Goal: Information Seeking & Learning: Check status

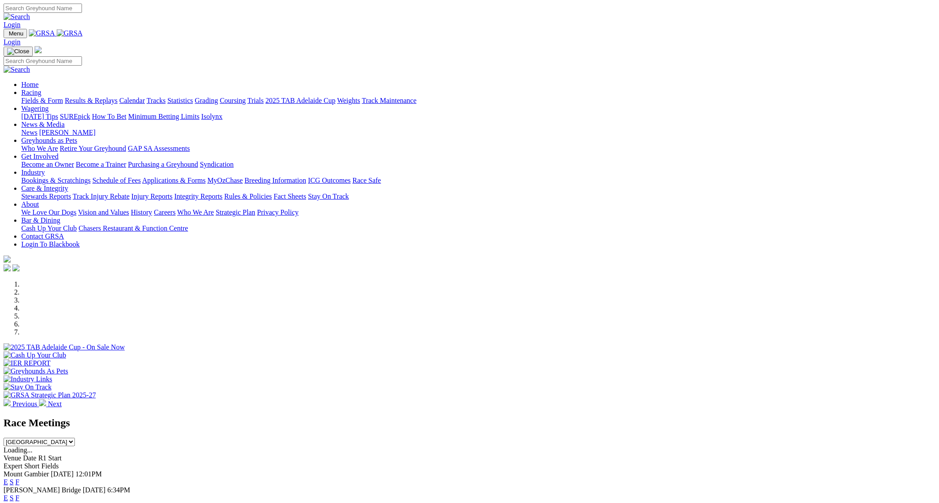
click at [117, 97] on link "Results & Replays" at bounding box center [91, 101] width 53 height 8
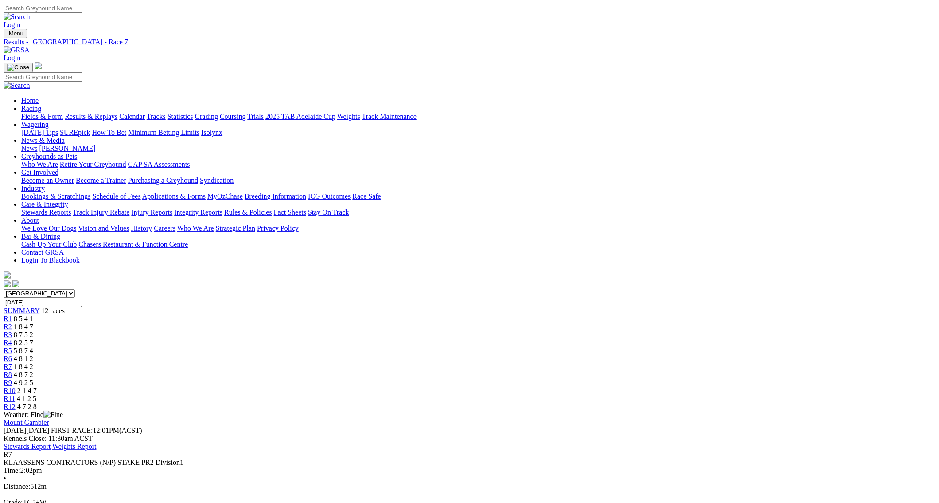
click at [16, 387] on span "R10" at bounding box center [10, 391] width 12 height 8
click at [16, 403] on span "R12" at bounding box center [10, 407] width 12 height 8
click at [12, 315] on span "R1" at bounding box center [8, 319] width 8 height 8
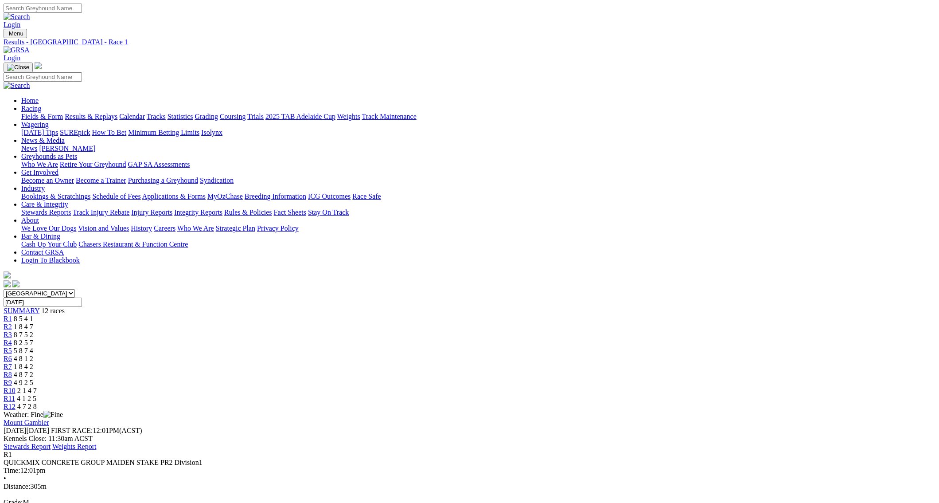
click at [12, 323] on span "R2" at bounding box center [8, 327] width 8 height 8
click at [12, 331] on span "R3" at bounding box center [8, 335] width 8 height 8
click at [12, 339] on span "R4" at bounding box center [8, 343] width 8 height 8
click at [12, 347] on span "R5" at bounding box center [8, 351] width 8 height 8
click at [12, 355] on link "R6" at bounding box center [8, 359] width 8 height 8
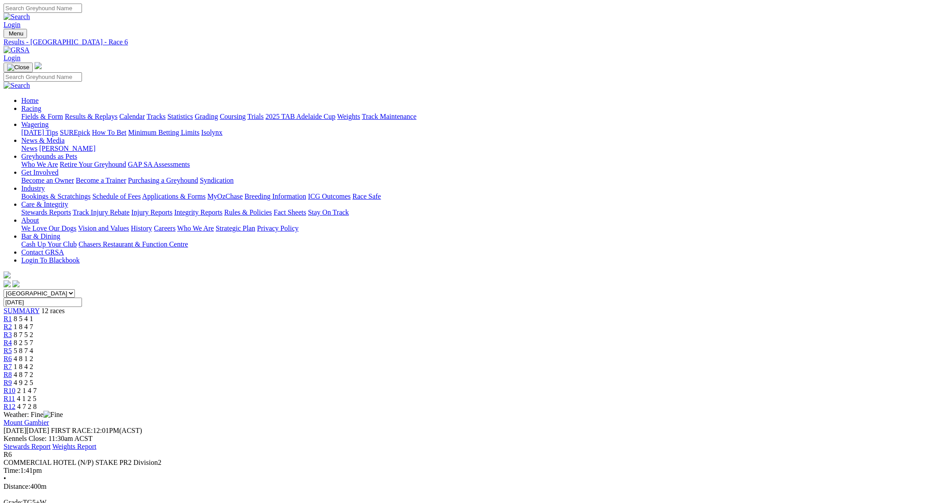
click at [12, 363] on link "R7" at bounding box center [8, 367] width 8 height 8
click at [12, 371] on link "R8" at bounding box center [8, 375] width 8 height 8
click at [12, 379] on span "R9" at bounding box center [8, 383] width 8 height 8
click at [16, 387] on span "R10" at bounding box center [10, 391] width 12 height 8
click at [15, 395] on span "R11" at bounding box center [10, 399] width 12 height 8
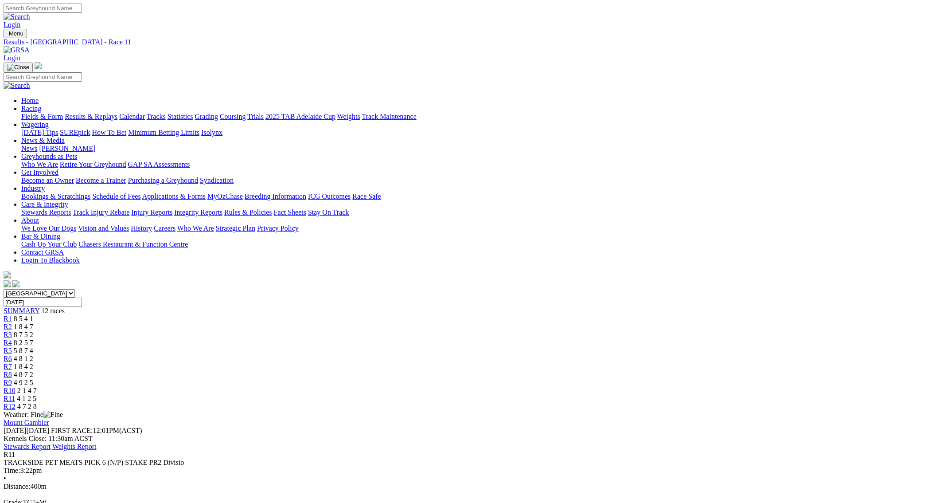
click at [16, 403] on span "R12" at bounding box center [10, 407] width 12 height 8
